Goal: Information Seeking & Learning: Learn about a topic

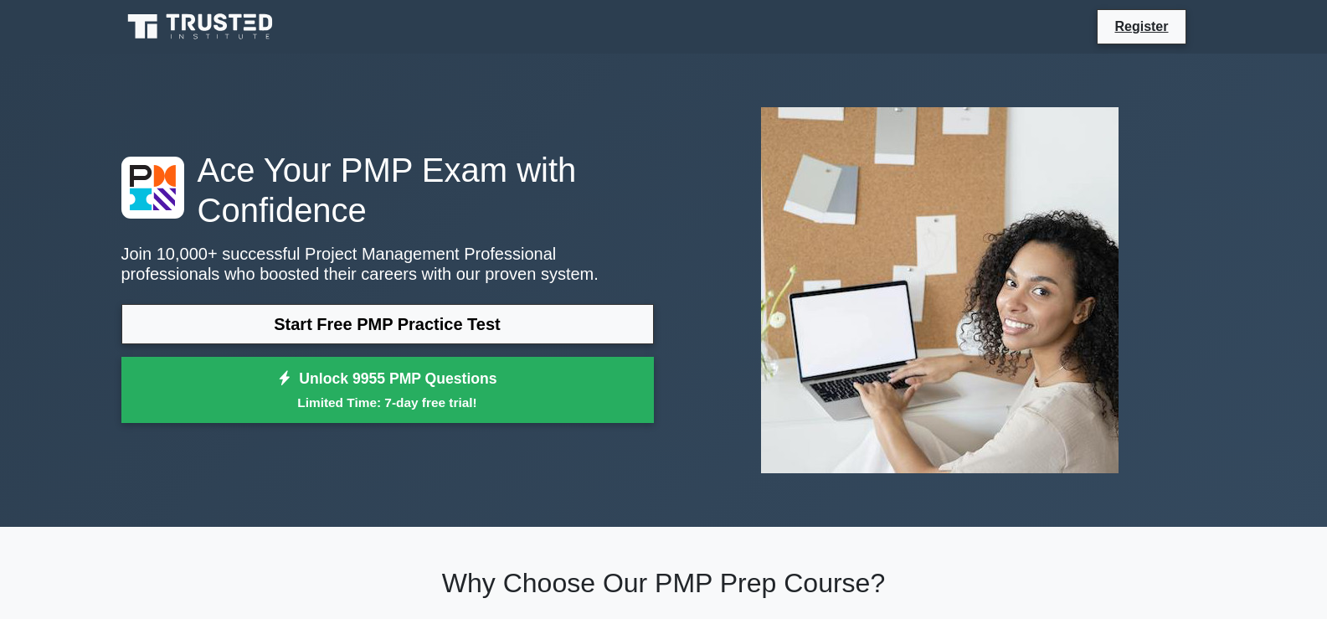
drag, startPoint x: 1332, startPoint y: 39, endPoint x: 1323, endPoint y: 16, distance: 24.4
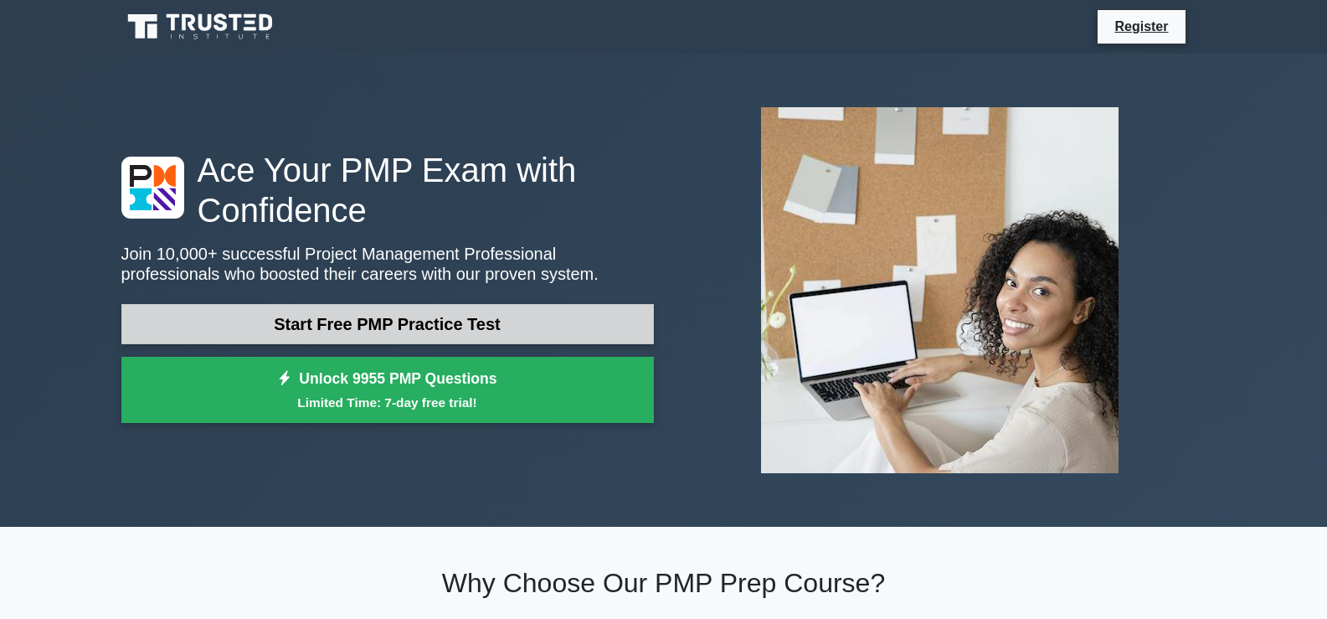
click at [482, 322] on link "Start Free PMP Practice Test" at bounding box center [387, 324] width 532 height 40
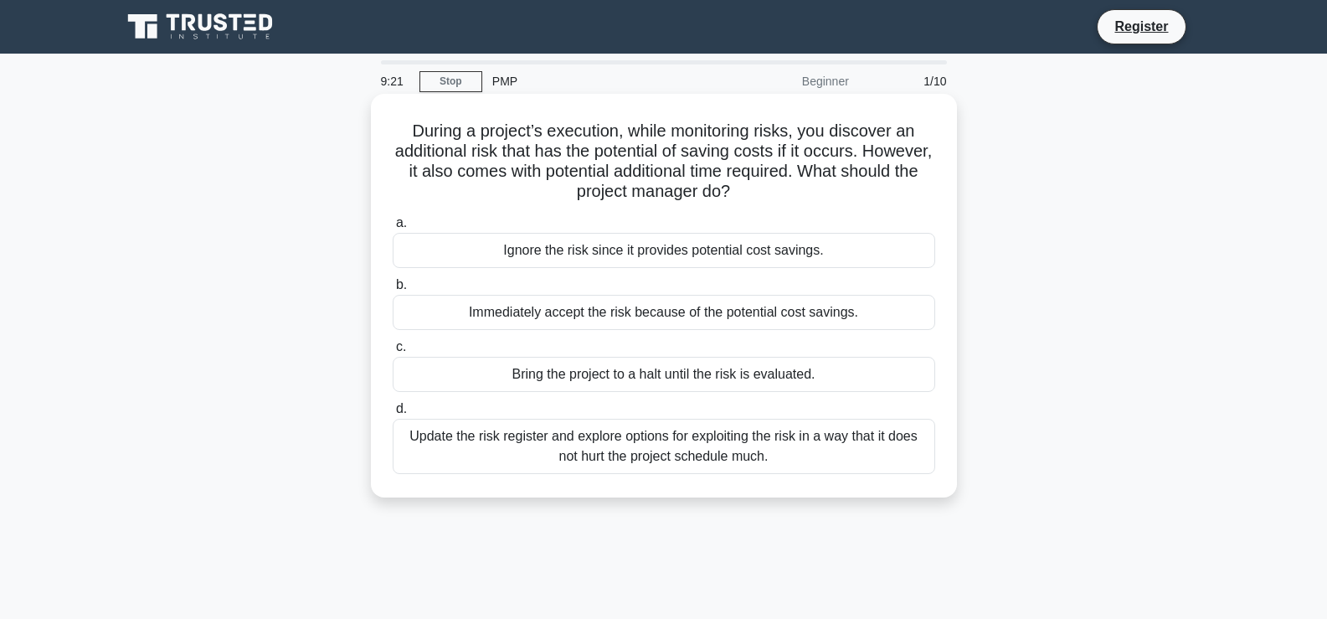
click at [697, 452] on div "Update the risk register and explore options for exploiting the risk in a way t…" at bounding box center [664, 446] width 542 height 55
click at [393, 414] on input "d. Update the risk register and explore options for exploiting the risk in a wa…" at bounding box center [393, 409] width 0 height 11
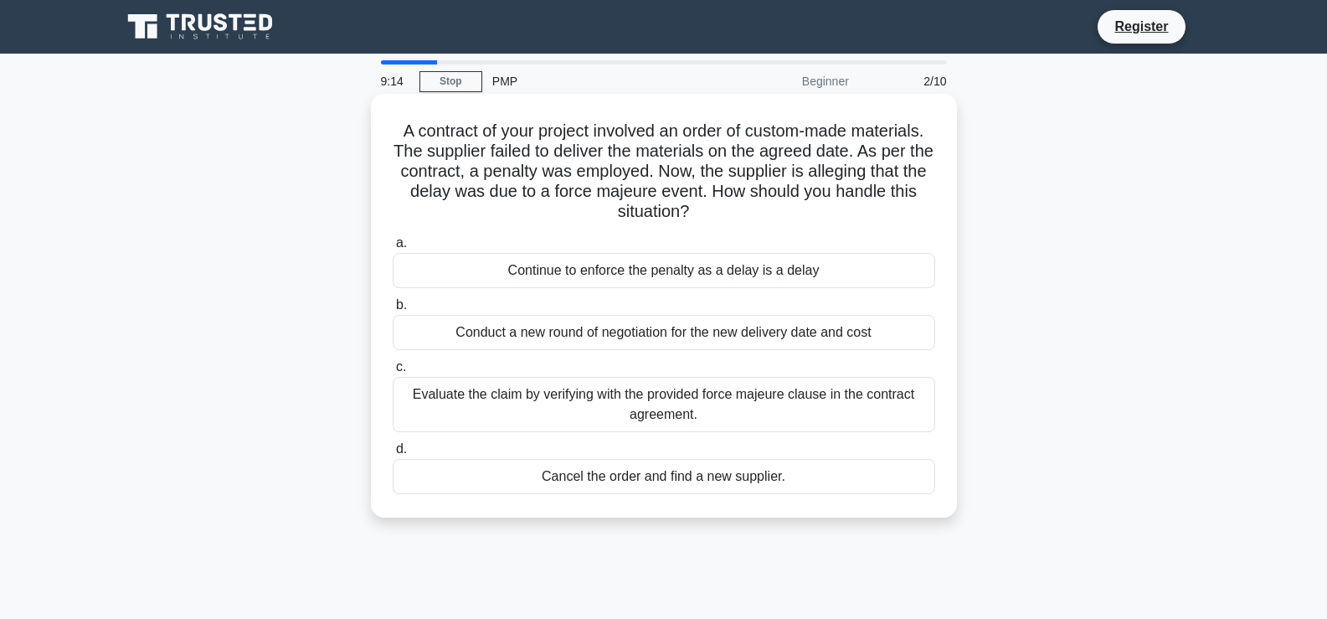
click at [558, 280] on div "Continue to enforce the penalty as a delay is a delay" at bounding box center [664, 270] width 542 height 35
click at [393, 249] on input "a. Continue to enforce the penalty as a delay is a delay" at bounding box center [393, 243] width 0 height 11
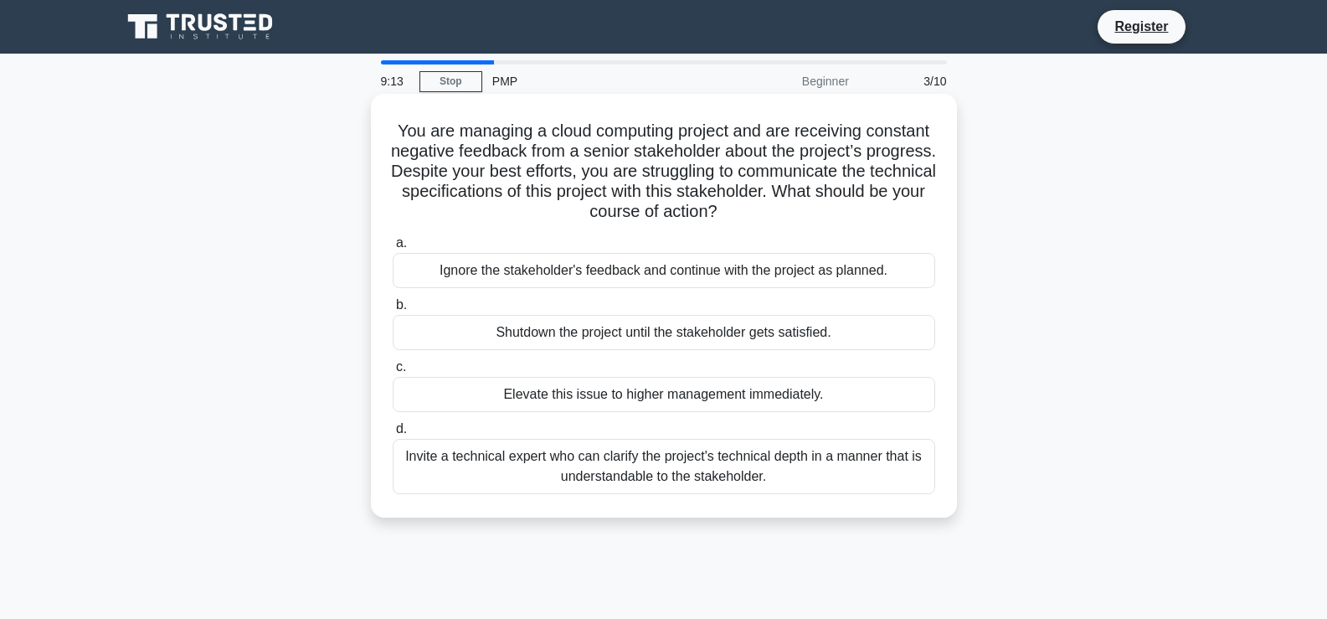
click at [557, 281] on div "Ignore the stakeholder's feedback and continue with the project as planned." at bounding box center [664, 270] width 542 height 35
click at [393, 249] on input "a. Ignore the stakeholder's feedback and continue with the project as planned." at bounding box center [393, 243] width 0 height 11
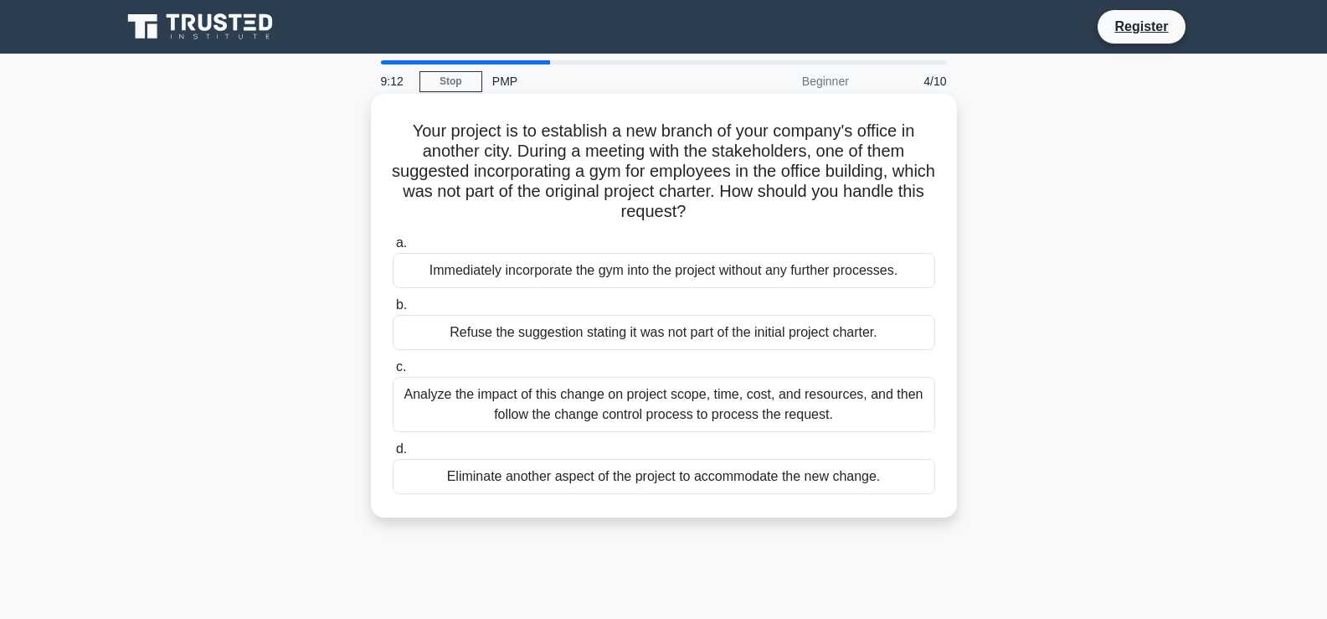
click at [555, 283] on div "Immediately incorporate the gym into the project without any further processes." at bounding box center [664, 270] width 542 height 35
click at [393, 249] on input "a. Immediately incorporate the gym into the project without any further process…" at bounding box center [393, 243] width 0 height 11
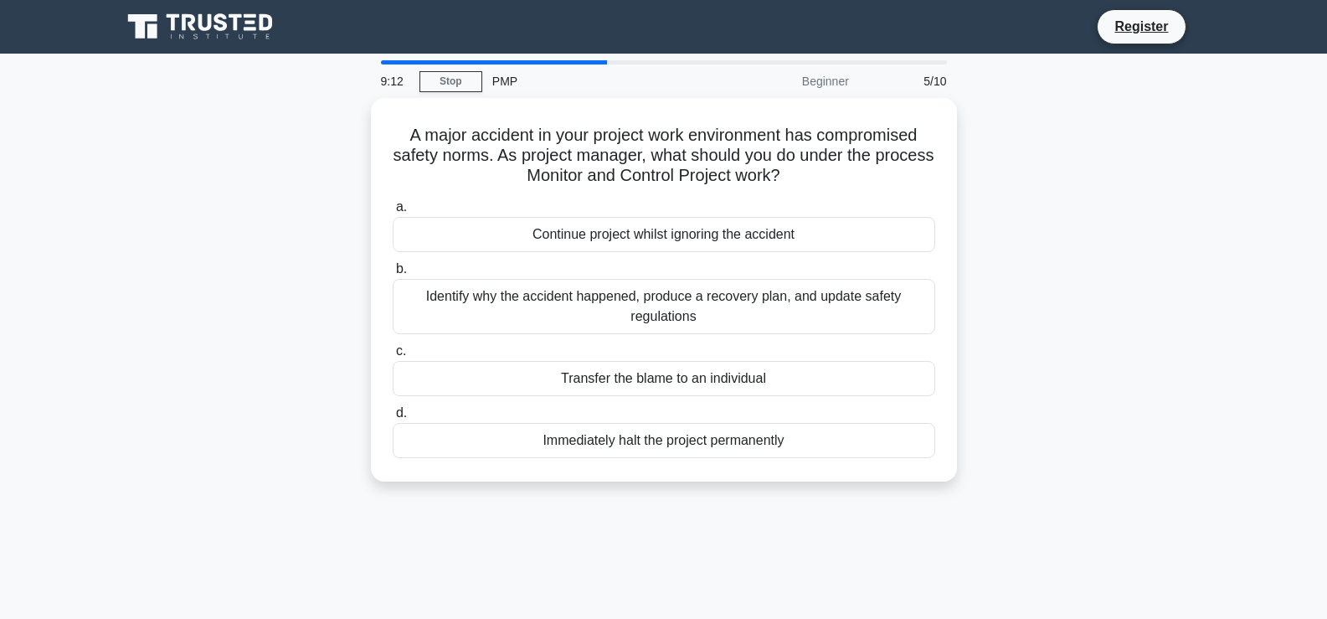
click at [555, 283] on div "Identify why the accident happened, produce a recovery plan, and update safety …" at bounding box center [664, 306] width 542 height 55
click at [393, 275] on input "b. Identify why the accident happened, produce a recovery plan, and update safe…" at bounding box center [393, 269] width 0 height 11
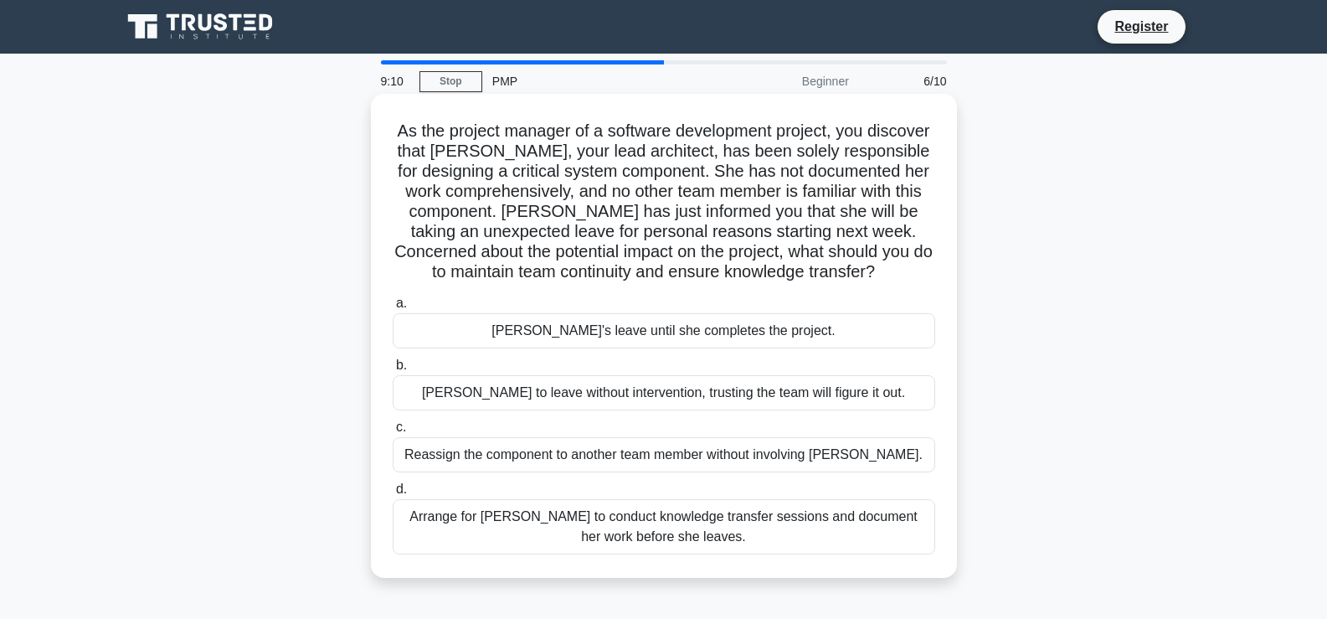
click at [666, 525] on div "Arrange for [PERSON_NAME] to conduct knowledge transfer sessions and document h…" at bounding box center [664, 526] width 542 height 55
click at [393, 495] on input "d. Arrange for [PERSON_NAME] to conduct knowledge transfer sessions and documen…" at bounding box center [393, 489] width 0 height 11
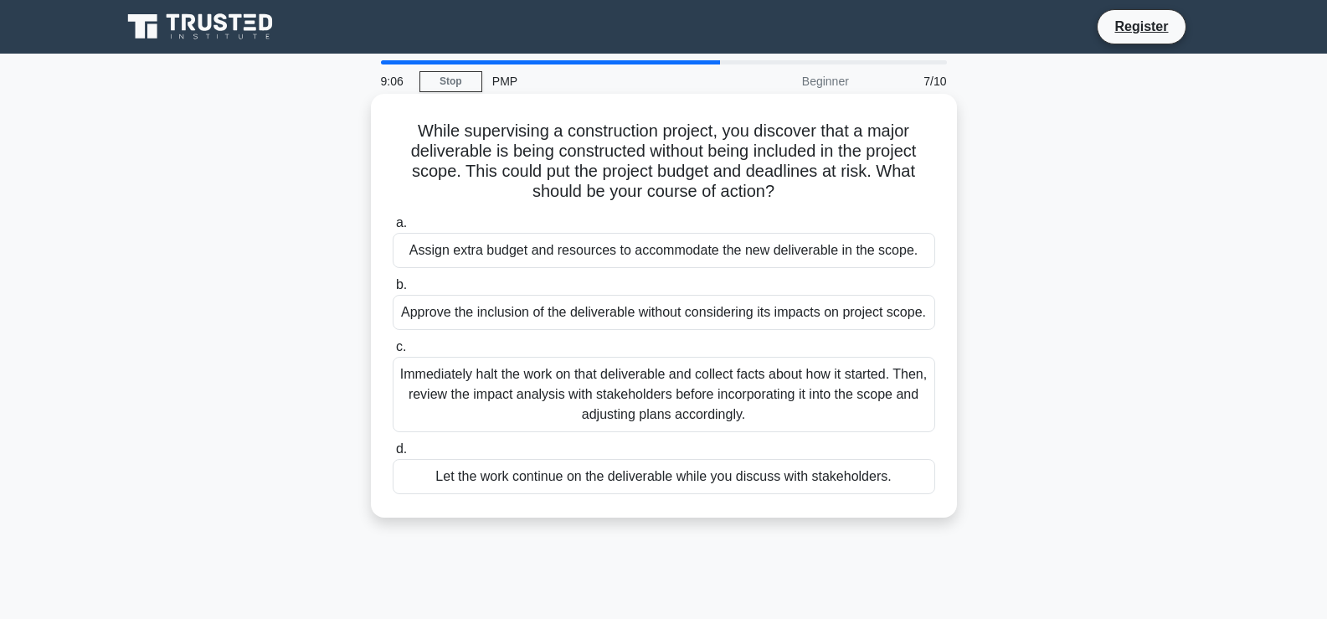
click at [658, 402] on div "Immediately halt the work on that deliverable and collect facts about how it st…" at bounding box center [664, 394] width 542 height 75
click at [393, 352] on input "c. Immediately halt the work on that deliverable and collect facts about how it…" at bounding box center [393, 347] width 0 height 11
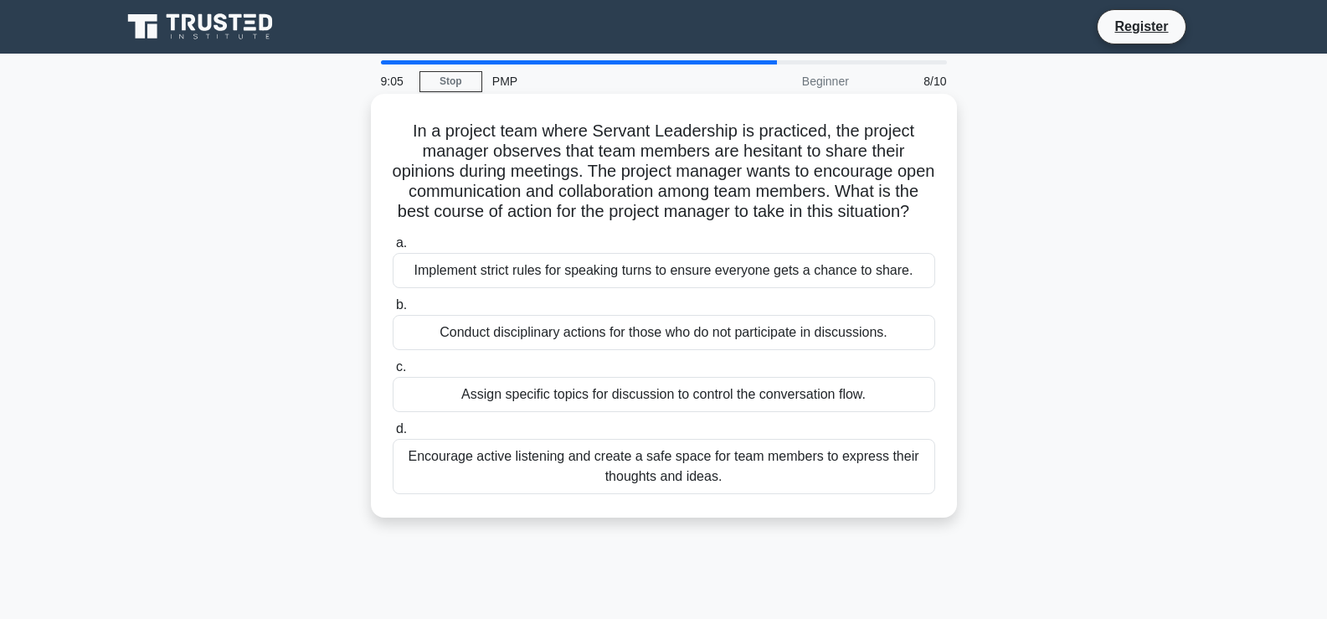
click at [677, 477] on div "Encourage active listening and create a safe space for team members to express …" at bounding box center [664, 466] width 542 height 55
click at [393, 434] on input "d. Encourage active listening and create a safe space for team members to expre…" at bounding box center [393, 429] width 0 height 11
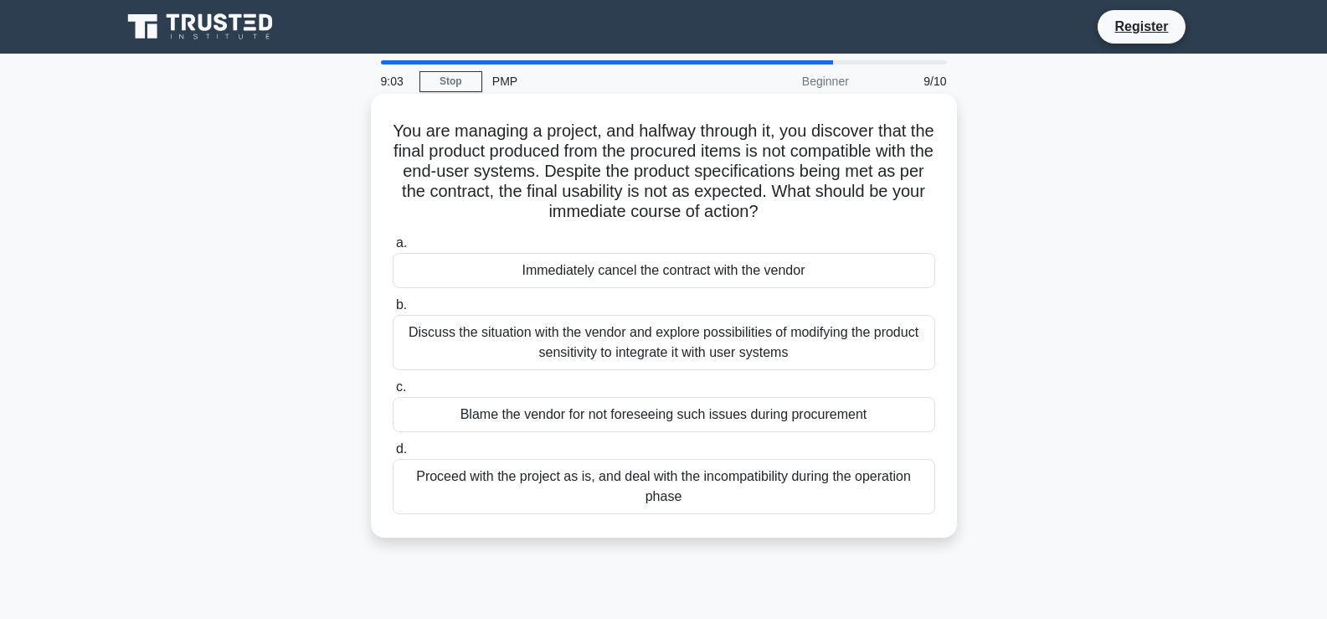
click at [682, 319] on div "Discuss the situation with the vendor and explore possibilities of modifying th…" at bounding box center [664, 342] width 542 height 55
click at [393, 311] on input "b. Discuss the situation with the vendor and explore possibilities of modifying…" at bounding box center [393, 305] width 0 height 11
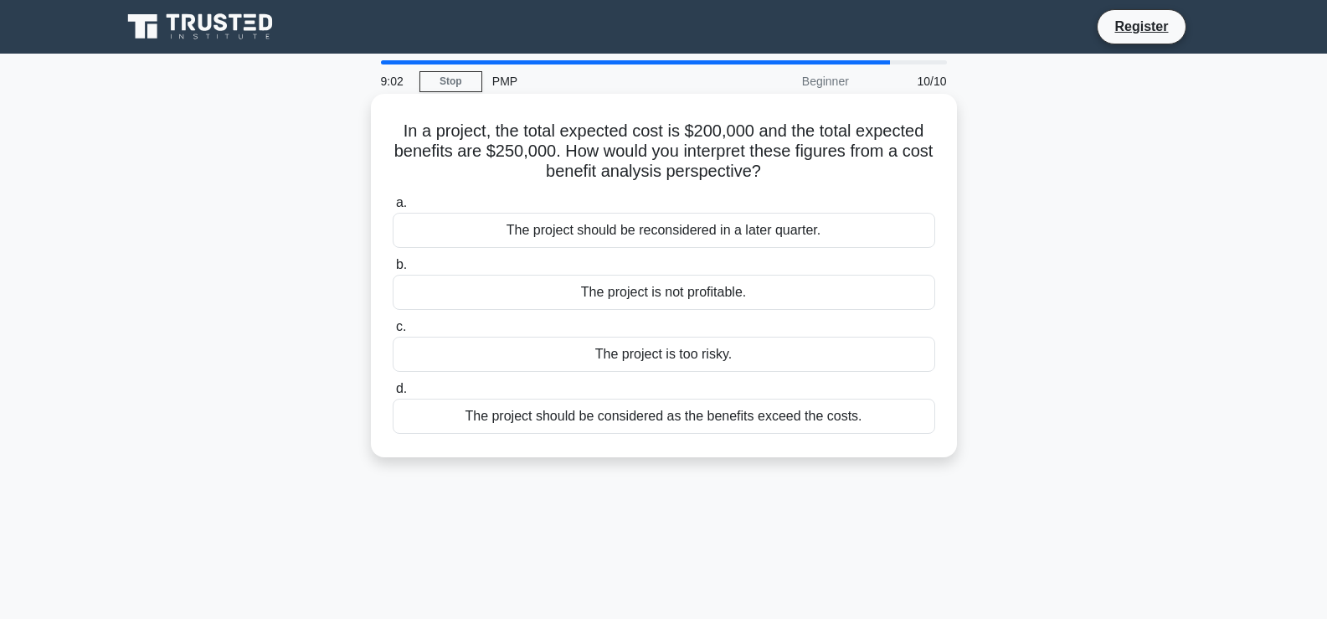
click at [659, 410] on div "The project should be considered as the benefits exceed the costs." at bounding box center [664, 415] width 542 height 35
click at [393, 394] on input "d. The project should be considered as the benefits exceed the costs." at bounding box center [393, 388] width 0 height 11
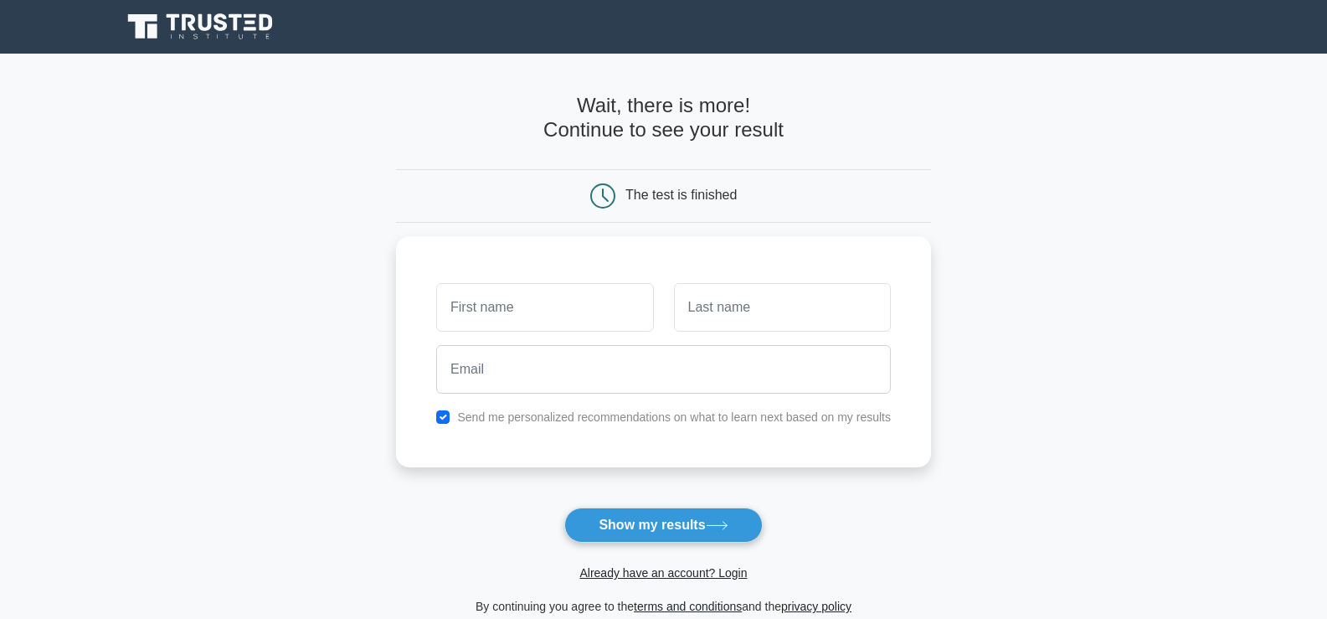
scroll to position [224, 0]
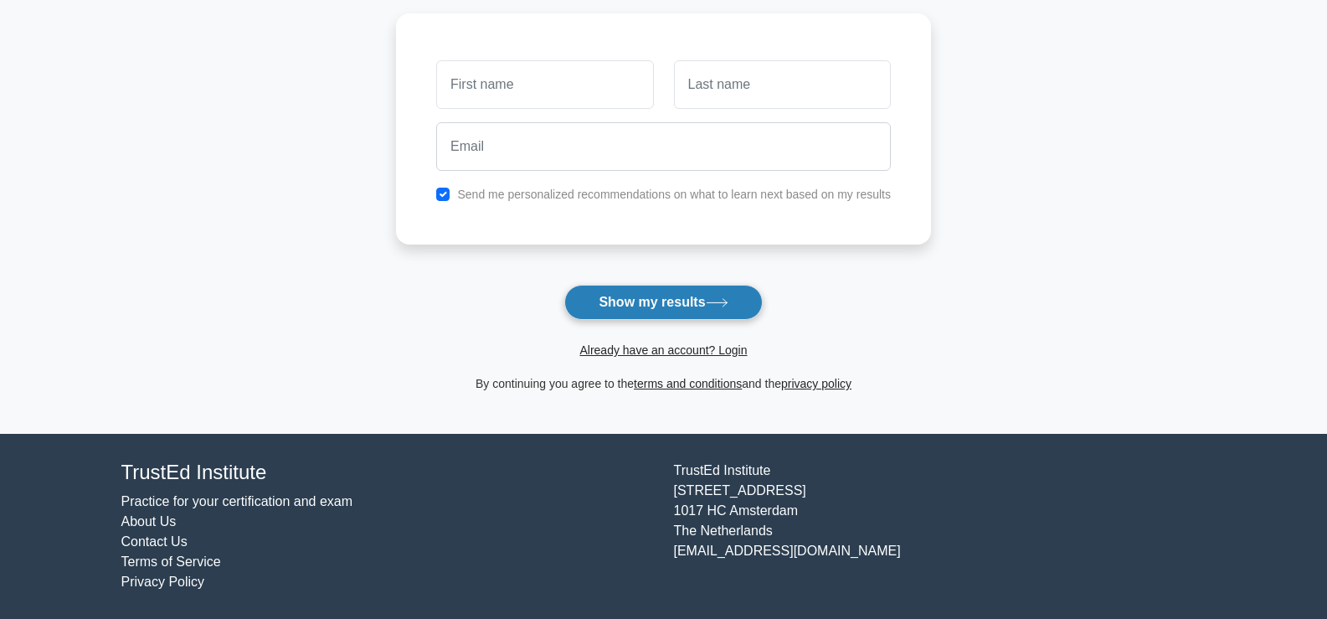
click at [675, 296] on button "Show my results" at bounding box center [663, 302] width 198 height 35
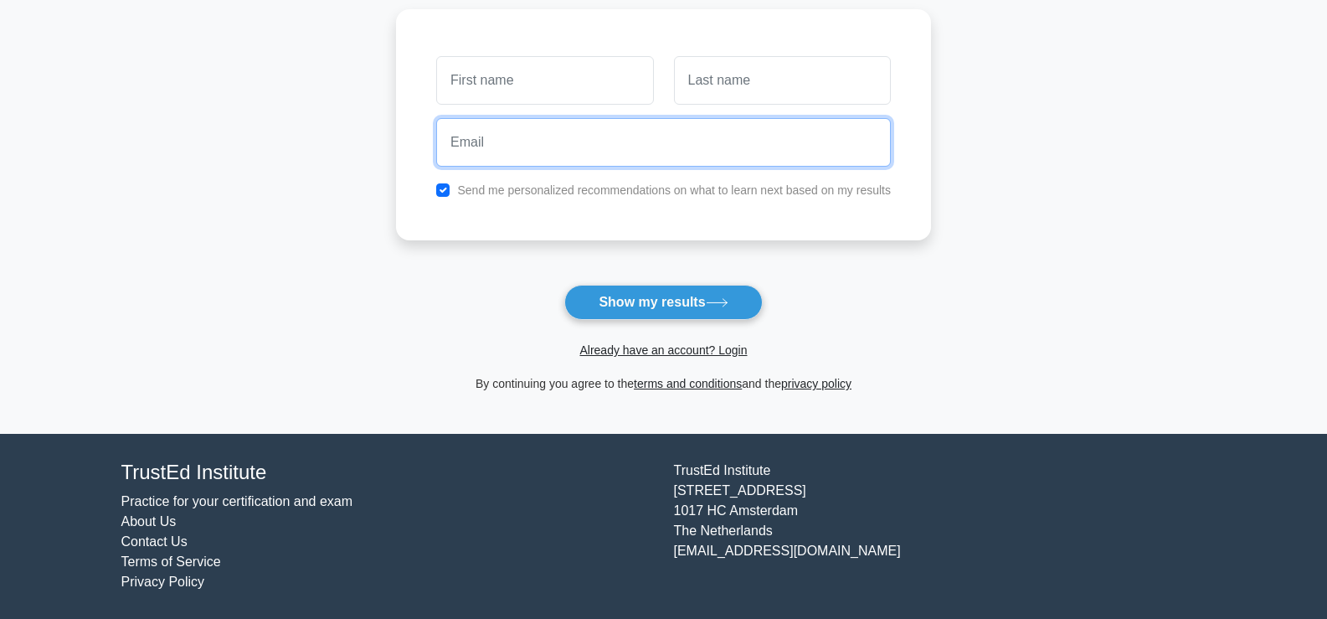
drag, startPoint x: 652, startPoint y: 145, endPoint x: 643, endPoint y: 150, distance: 10.5
click at [644, 150] on input "email" at bounding box center [663, 142] width 455 height 49
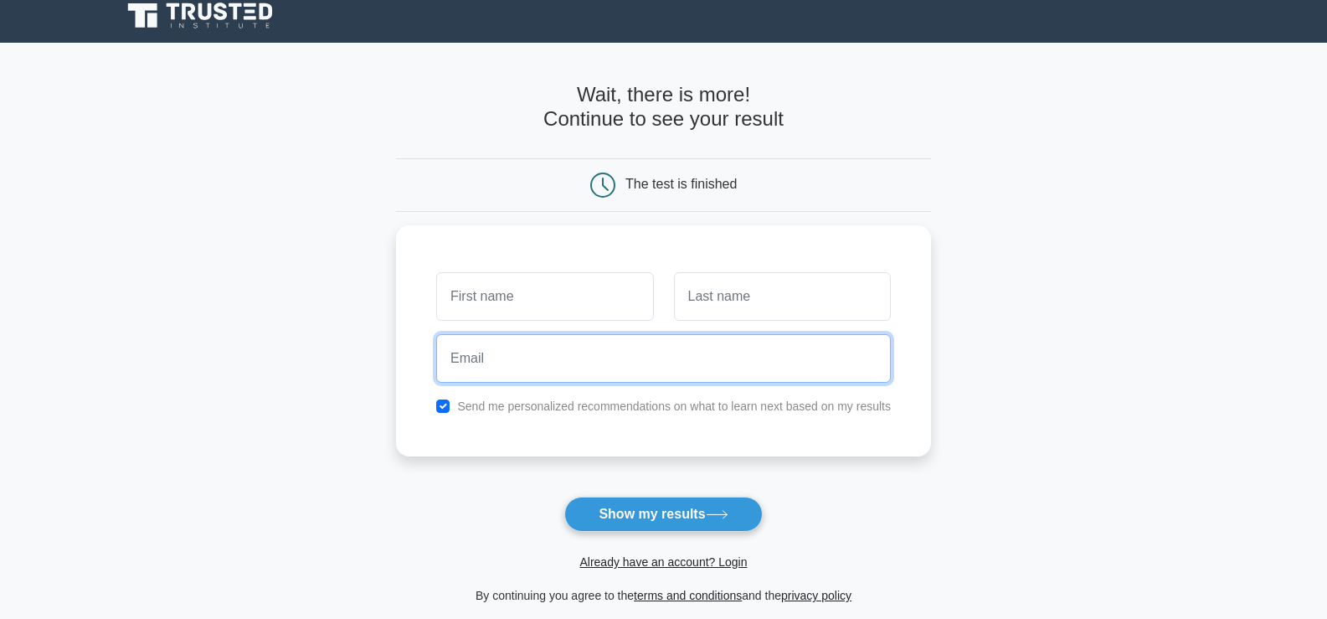
scroll to position [0, 0]
